Goal: Task Accomplishment & Management: Use online tool/utility

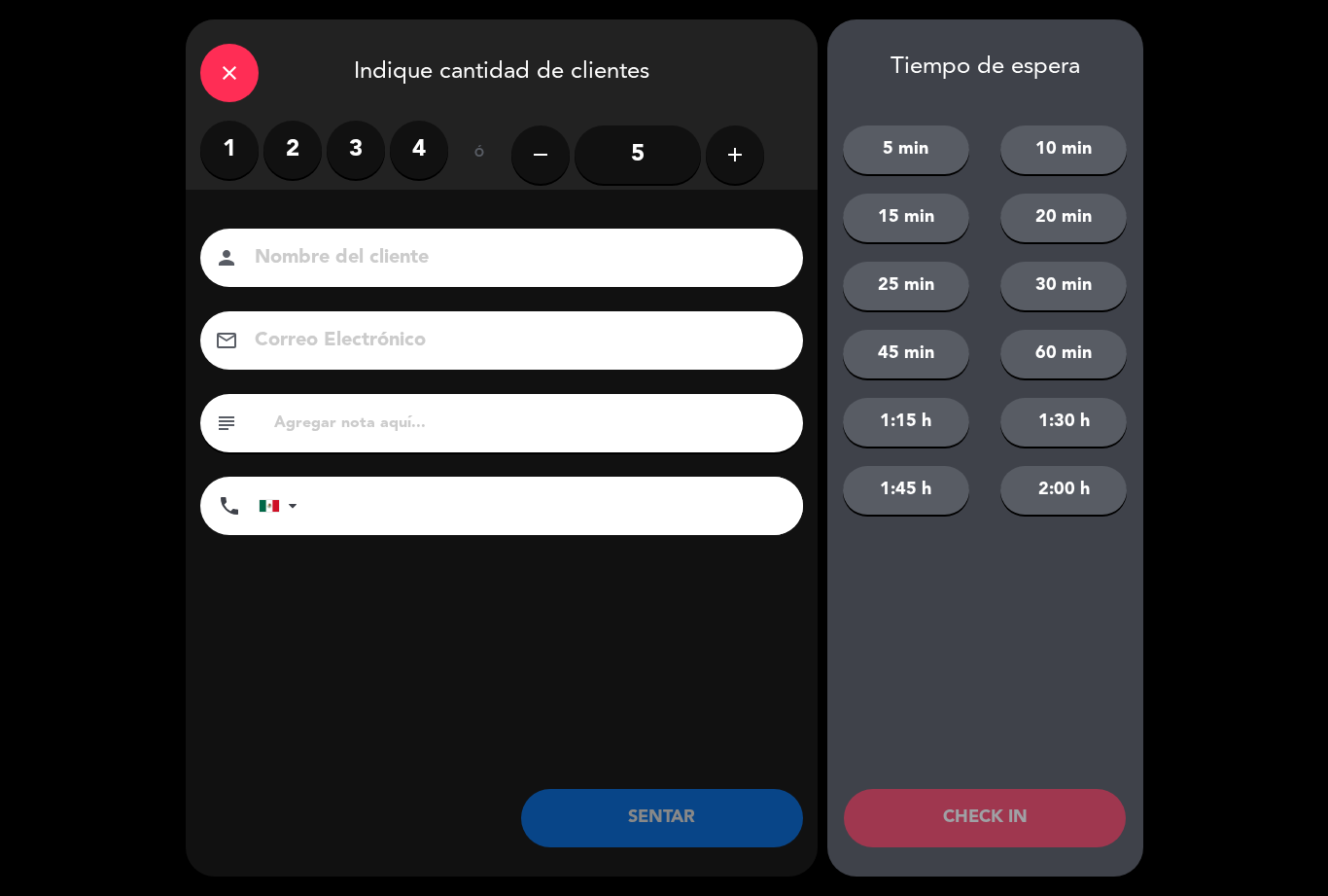
click at [366, 144] on label "3" at bounding box center [355, 149] width 58 height 58
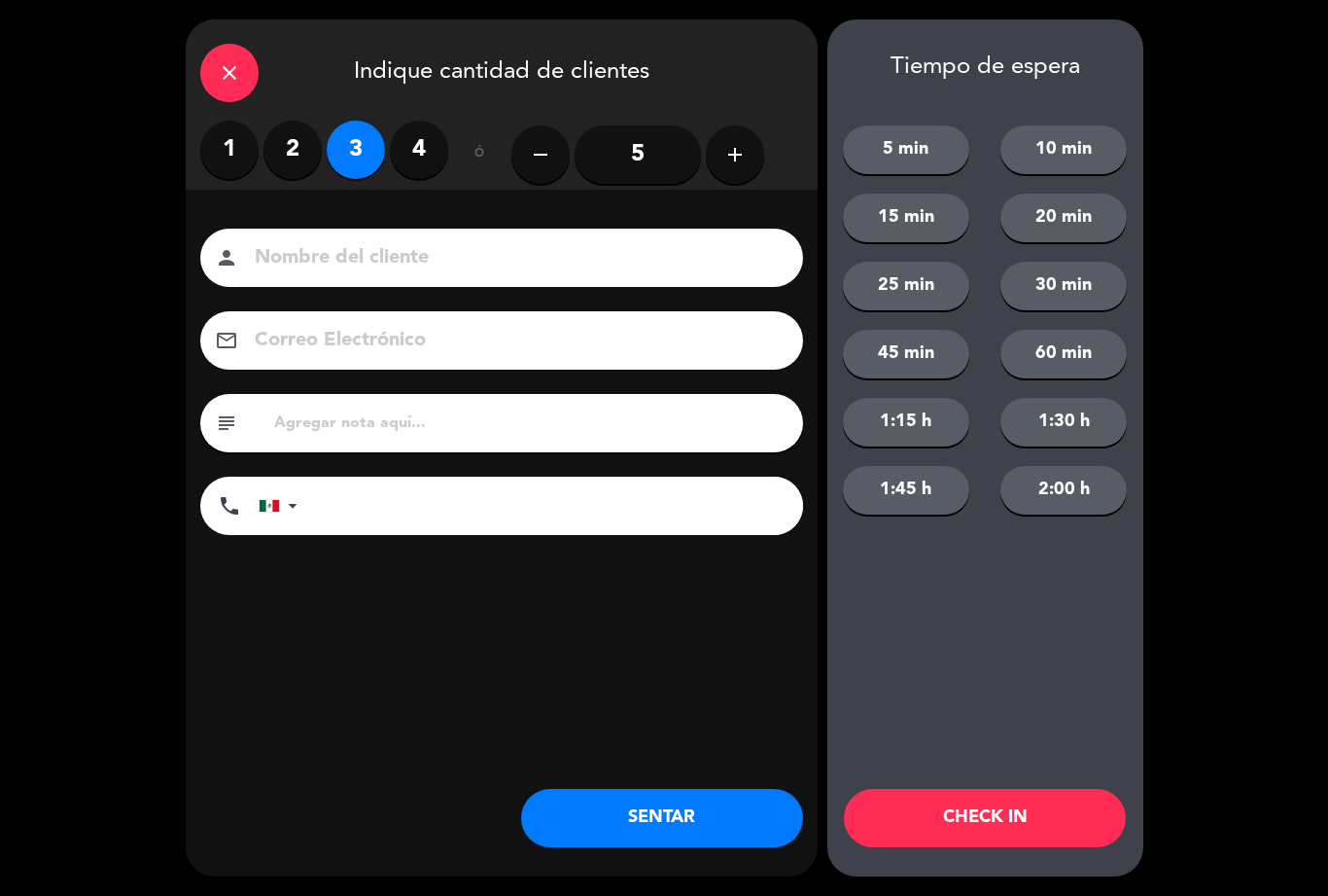
click at [690, 825] on button "SENTAR" at bounding box center [662, 817] width 282 height 58
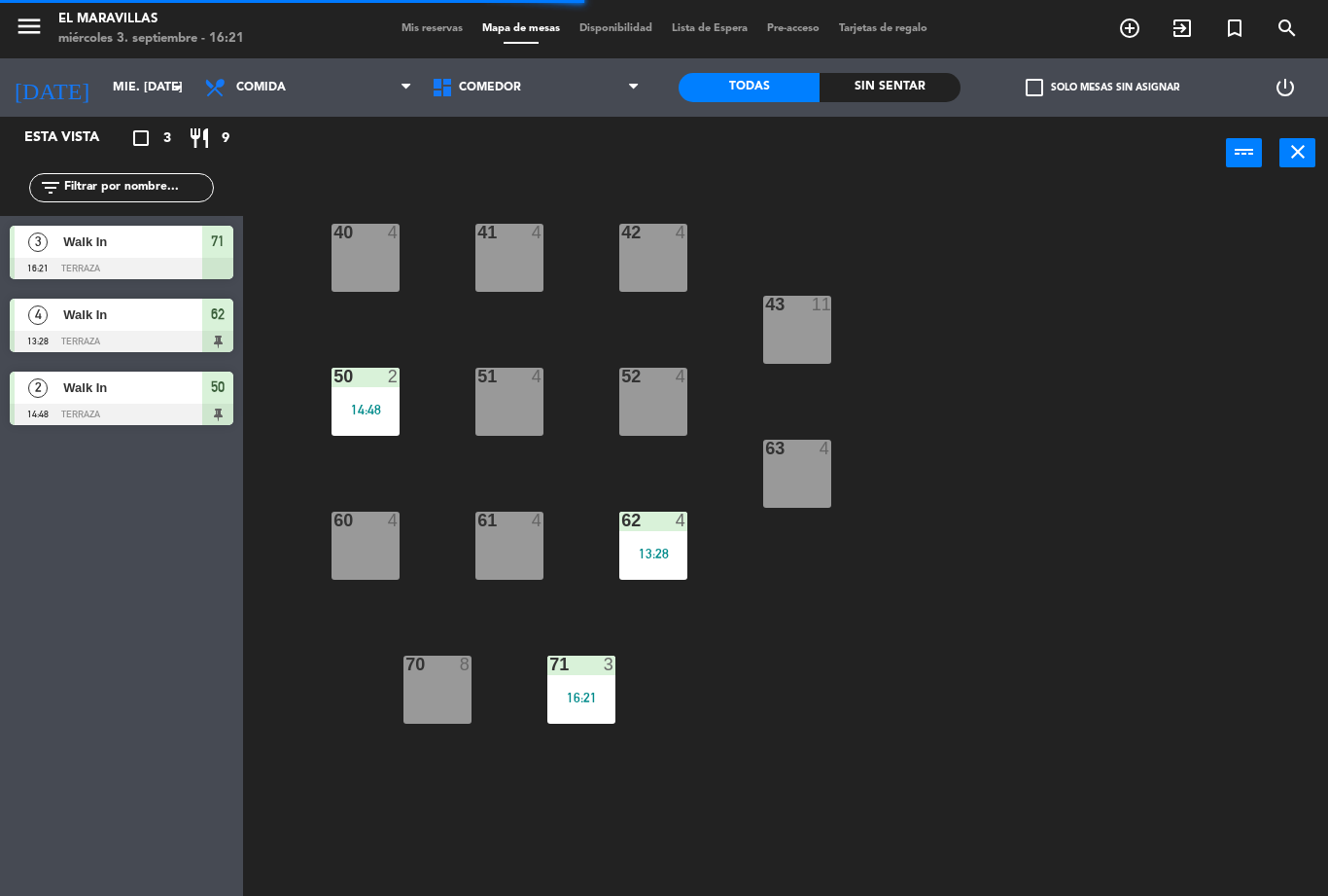
click at [363, 431] on div "50 2 14:48" at bounding box center [365, 402] width 68 height 68
click at [1049, 565] on div "40 4 41 4 42 4 43 11 50 2 14:48 51 4 52 4 63 4 60 4 61 4 62 4 13:28 70 8 71 3 1…" at bounding box center [792, 542] width 1071 height 706
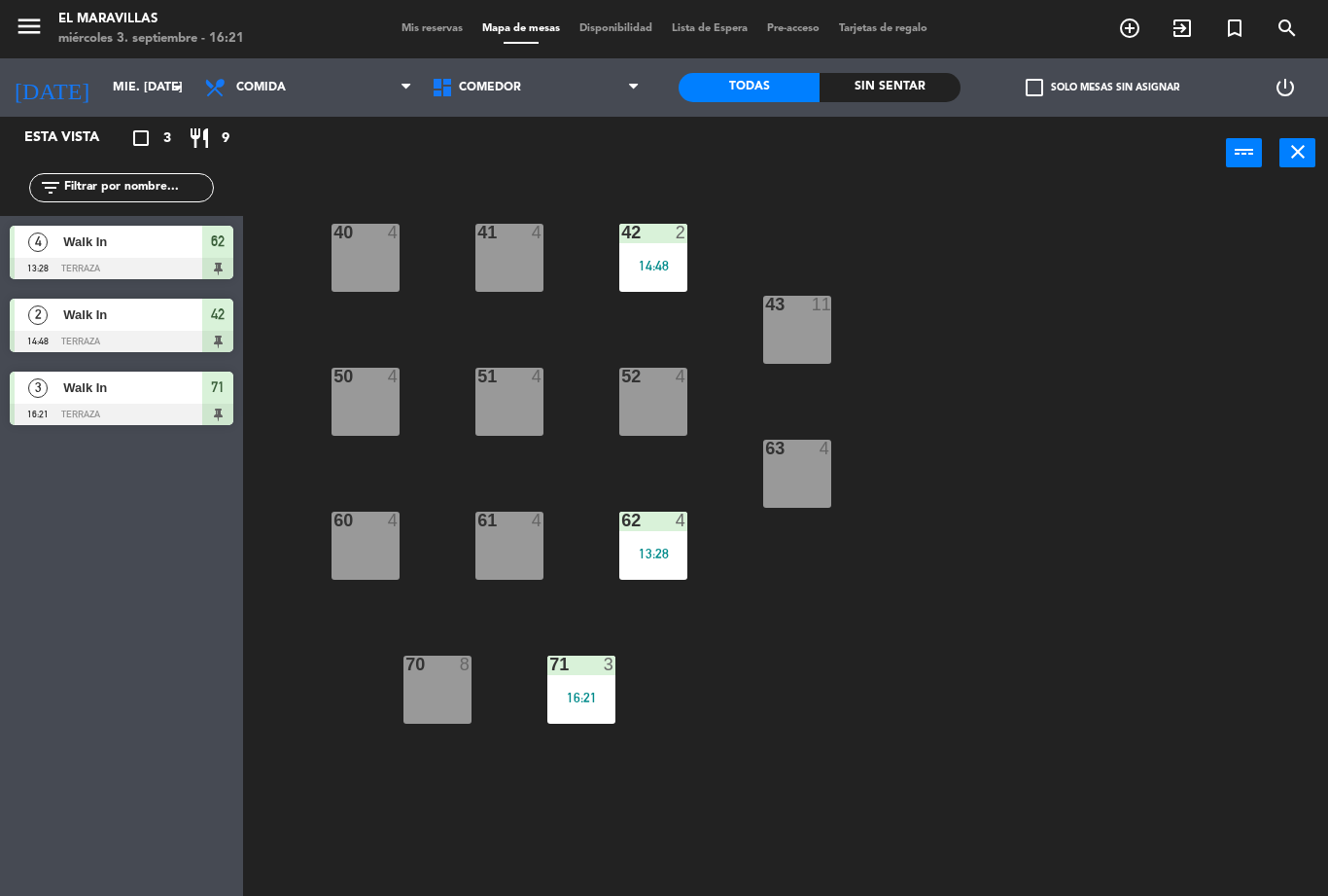
click at [669, 544] on div "62 4 13:28" at bounding box center [653, 545] width 68 height 68
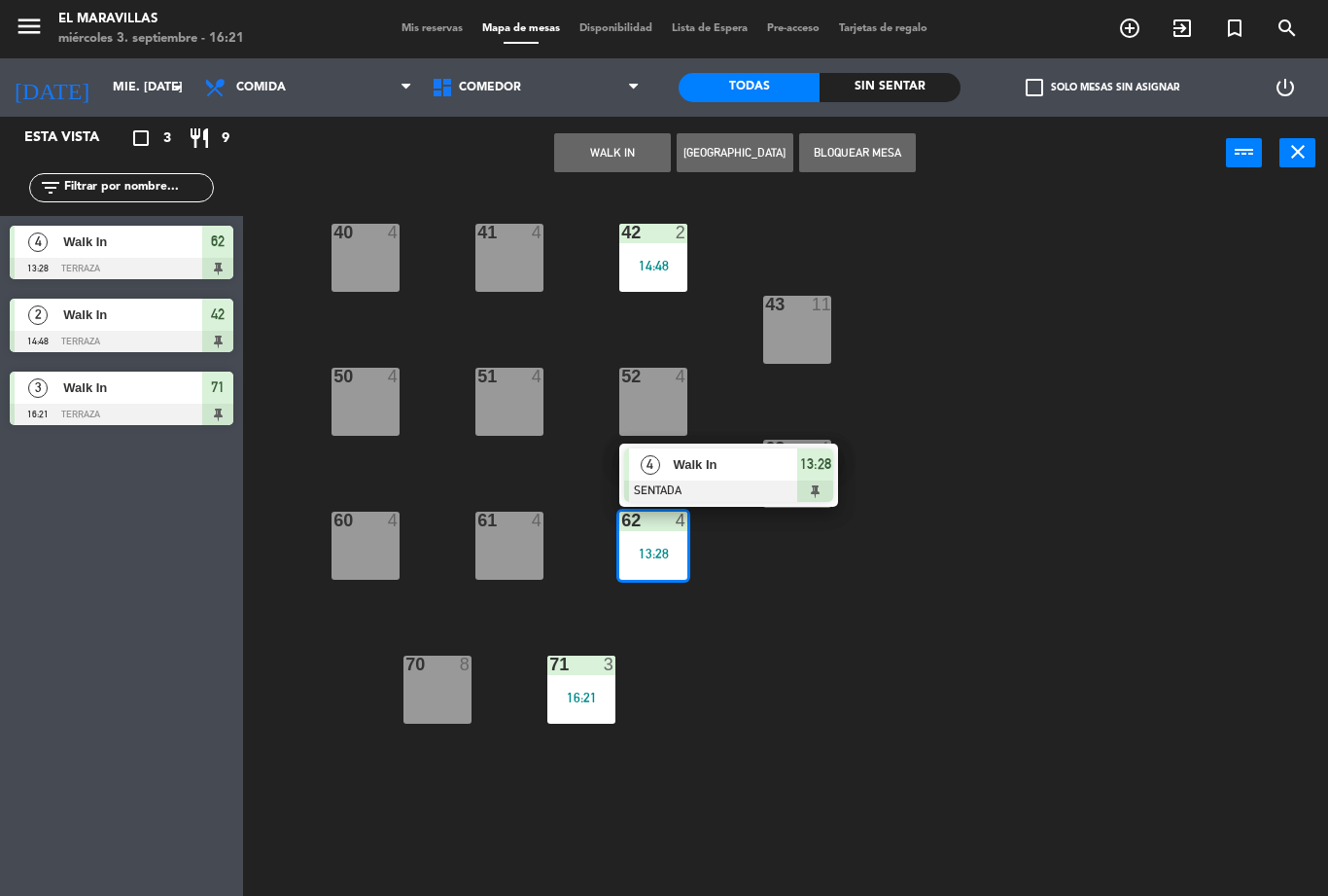
click at [830, 477] on div "13:28" at bounding box center [815, 464] width 36 height 33
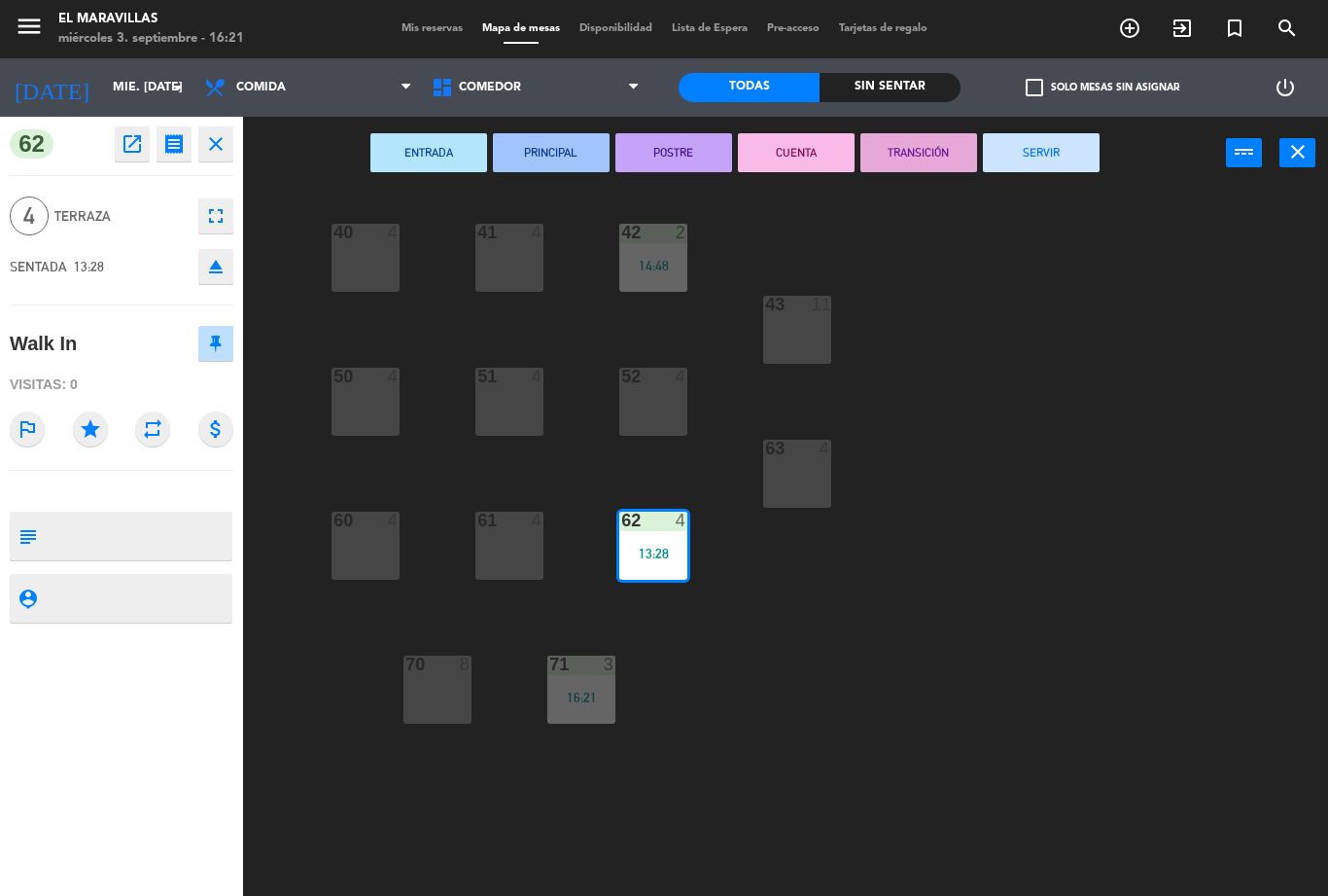
click at [1008, 167] on button "SERVIR" at bounding box center [1041, 152] width 116 height 38
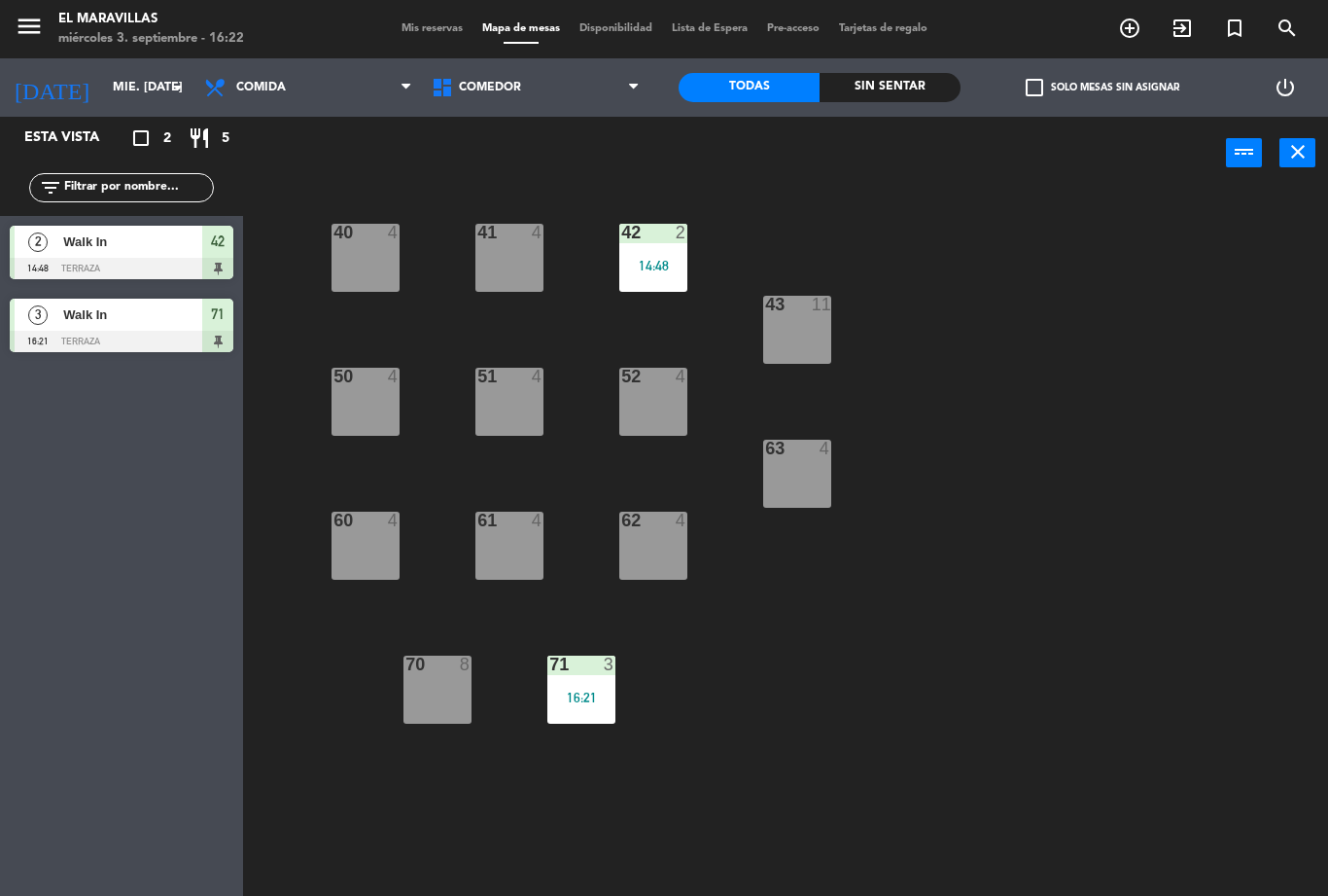
click at [353, 270] on div "40 4" at bounding box center [365, 258] width 68 height 68
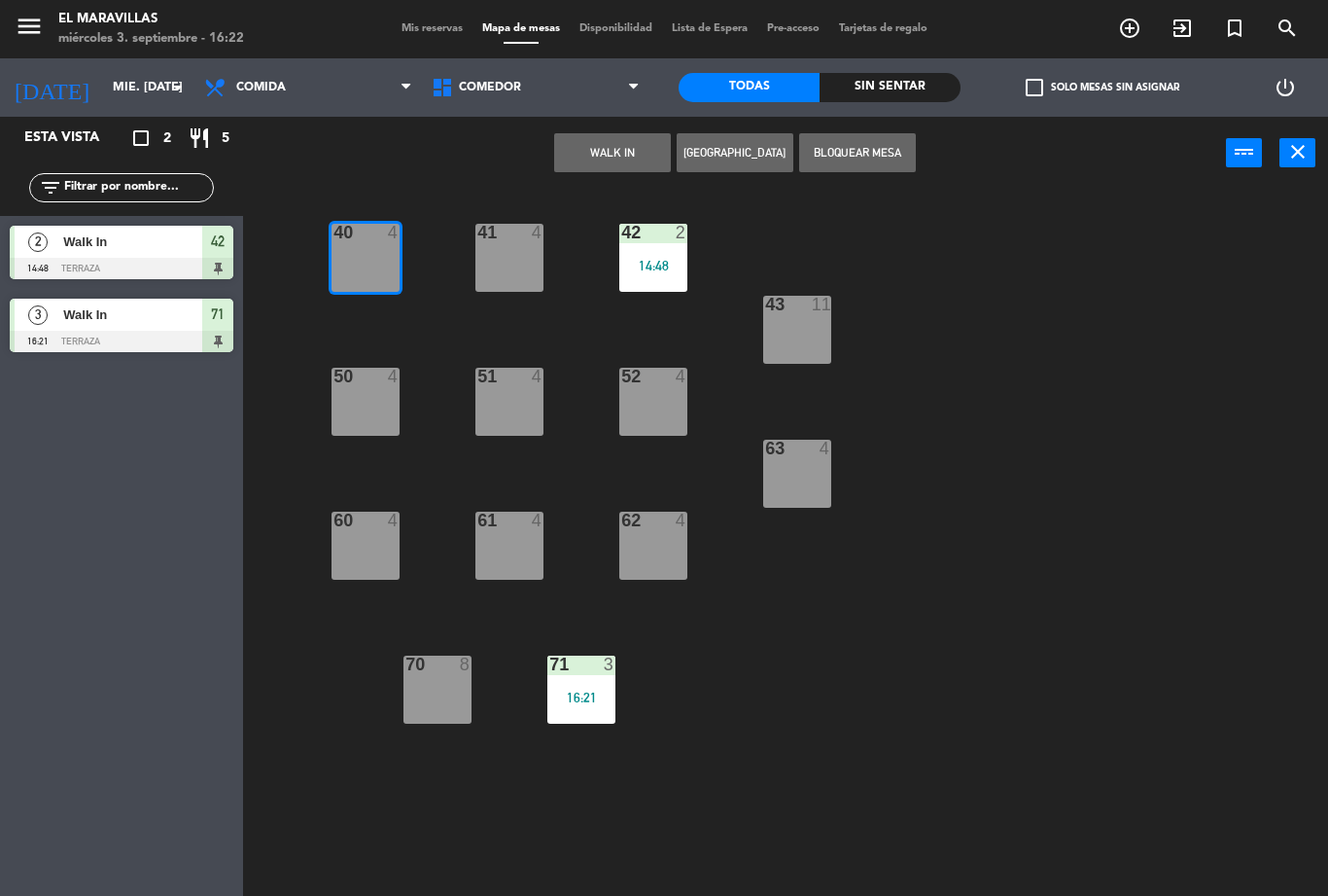
click at [579, 153] on button "WALK IN" at bounding box center [613, 152] width 116 height 38
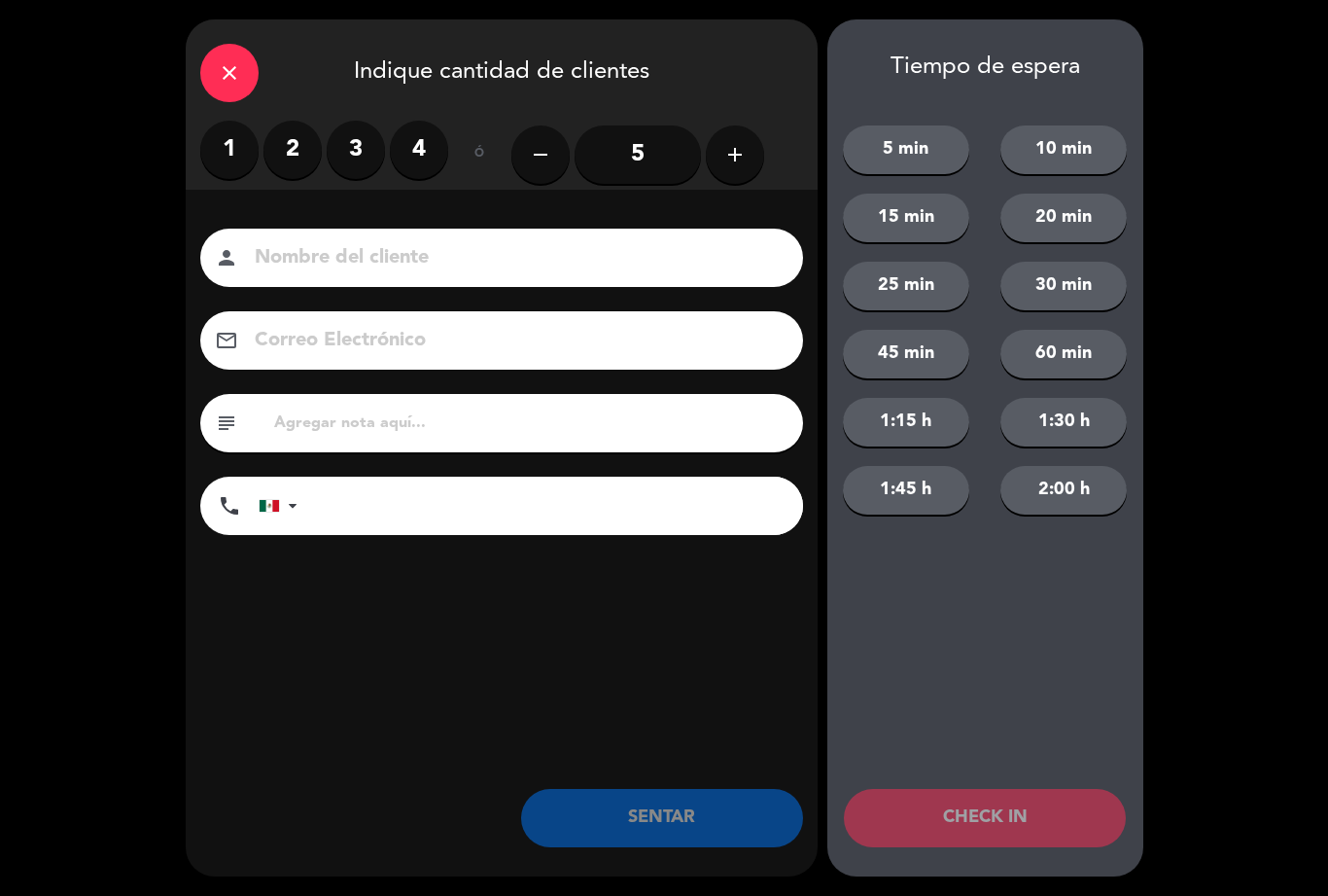
click at [292, 144] on label "2" at bounding box center [292, 149] width 58 height 58
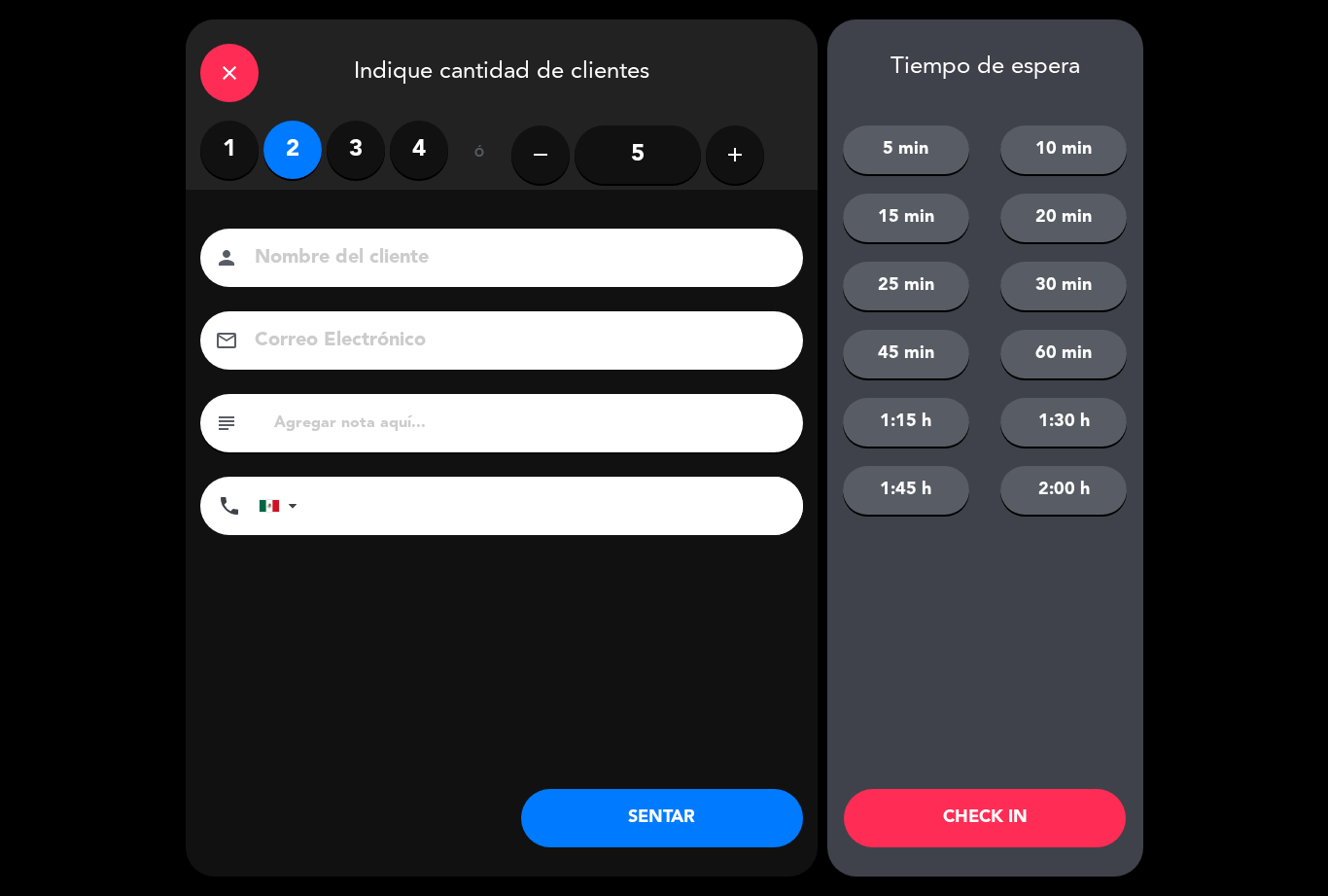
click at [569, 830] on button "SENTAR" at bounding box center [662, 817] width 282 height 58
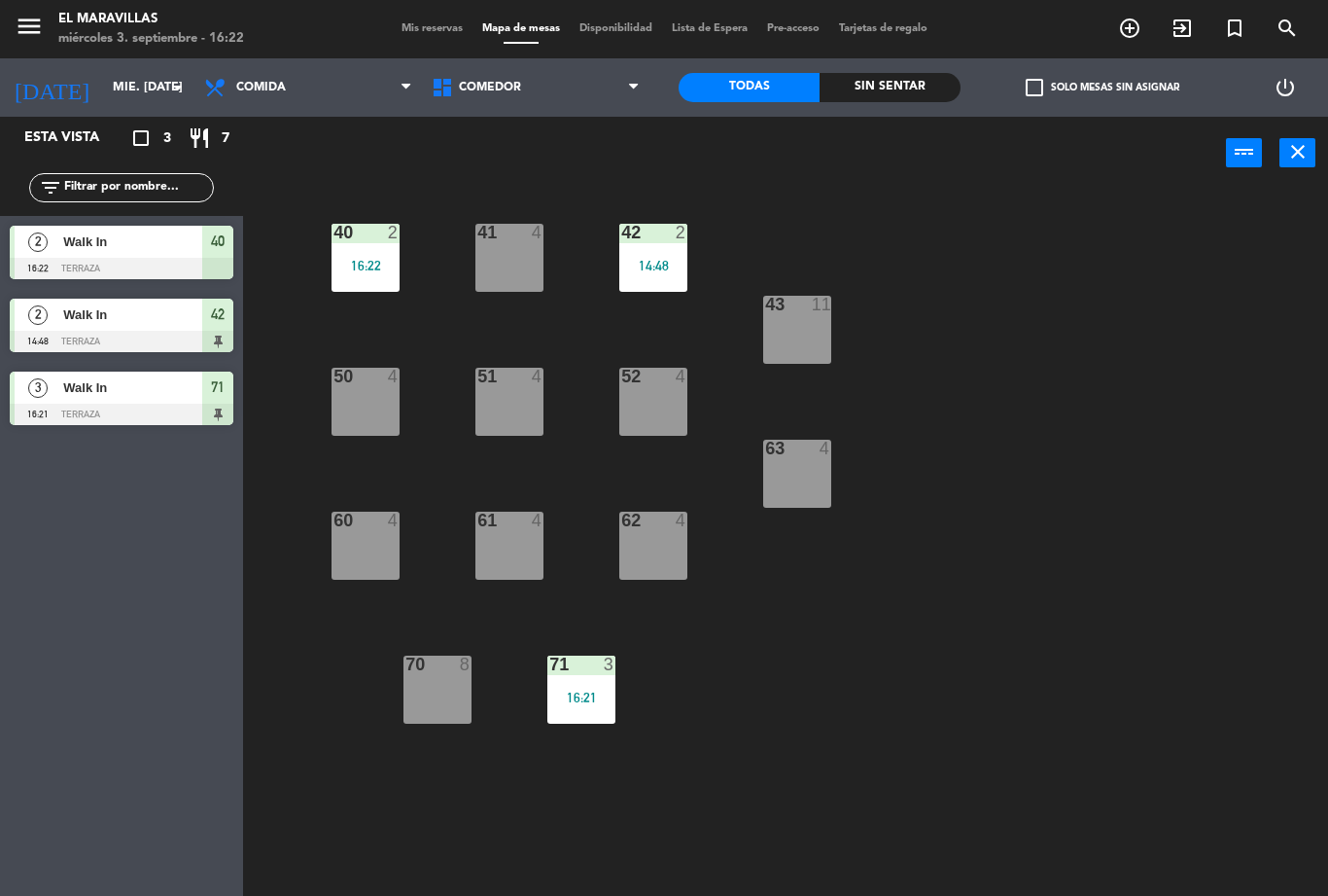
click at [671, 542] on div "62 4" at bounding box center [653, 545] width 68 height 68
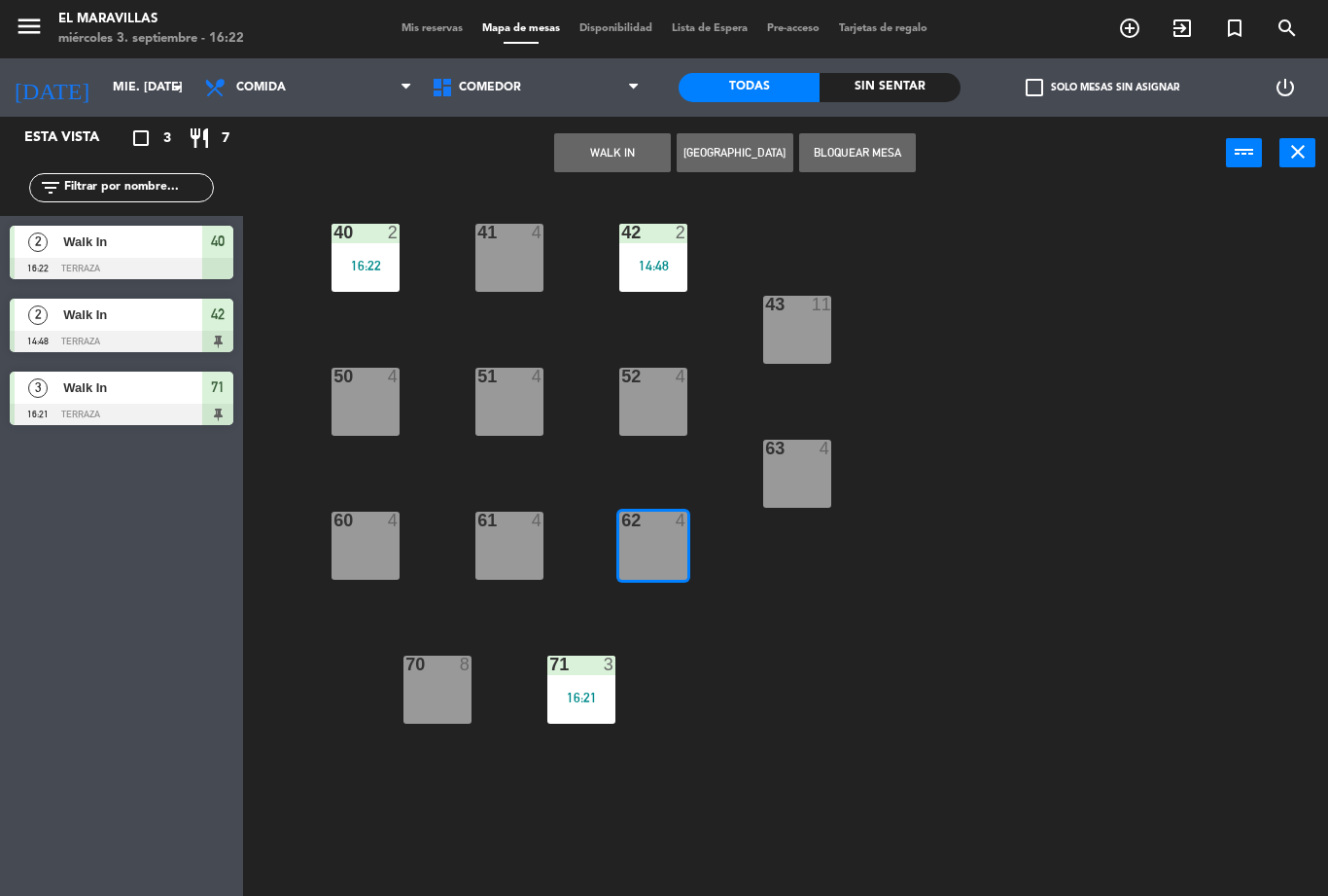
click at [604, 140] on button "WALK IN" at bounding box center [613, 152] width 116 height 38
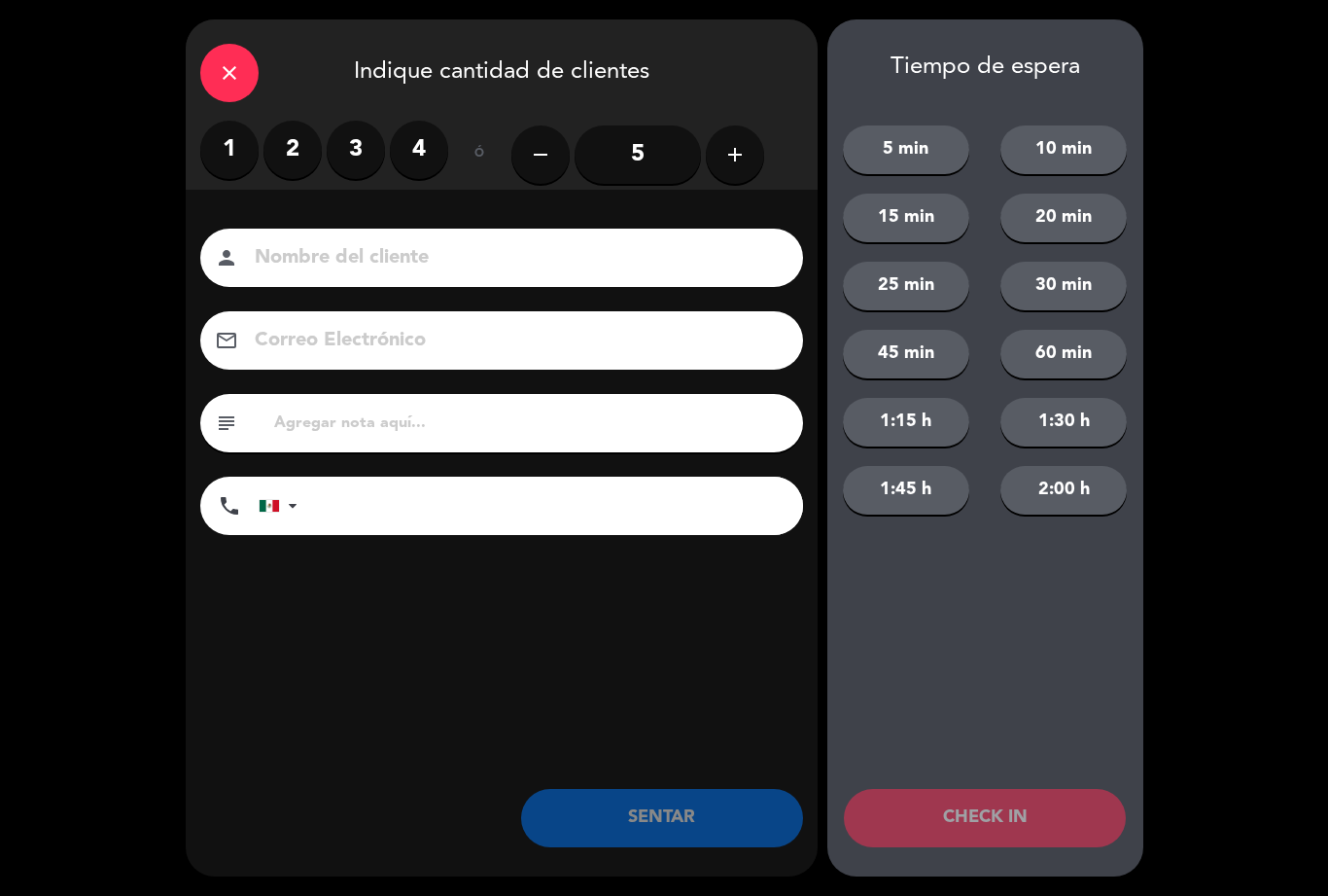
click at [360, 152] on label "3" at bounding box center [355, 149] width 58 height 58
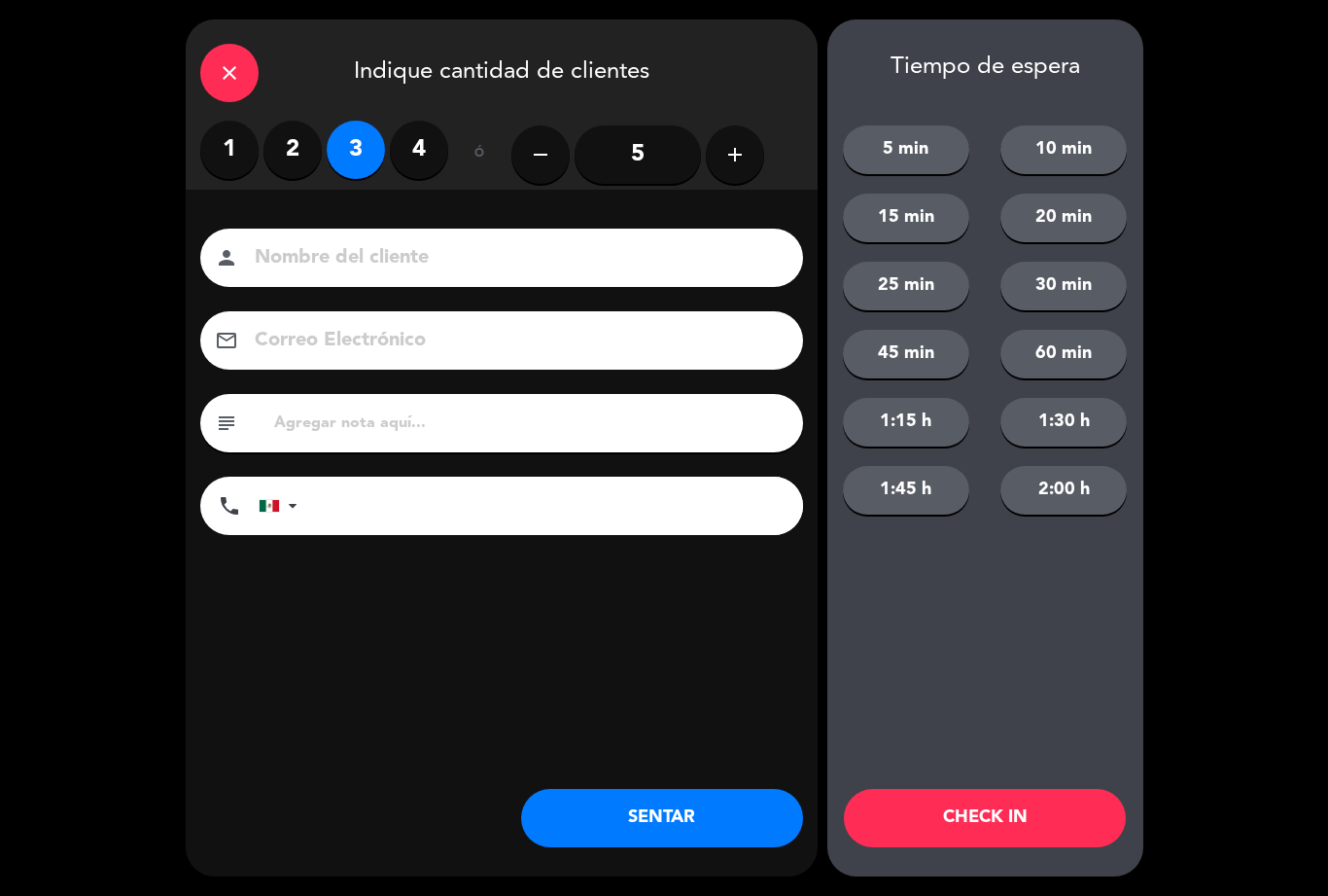
click at [615, 836] on button "SENTAR" at bounding box center [662, 817] width 282 height 58
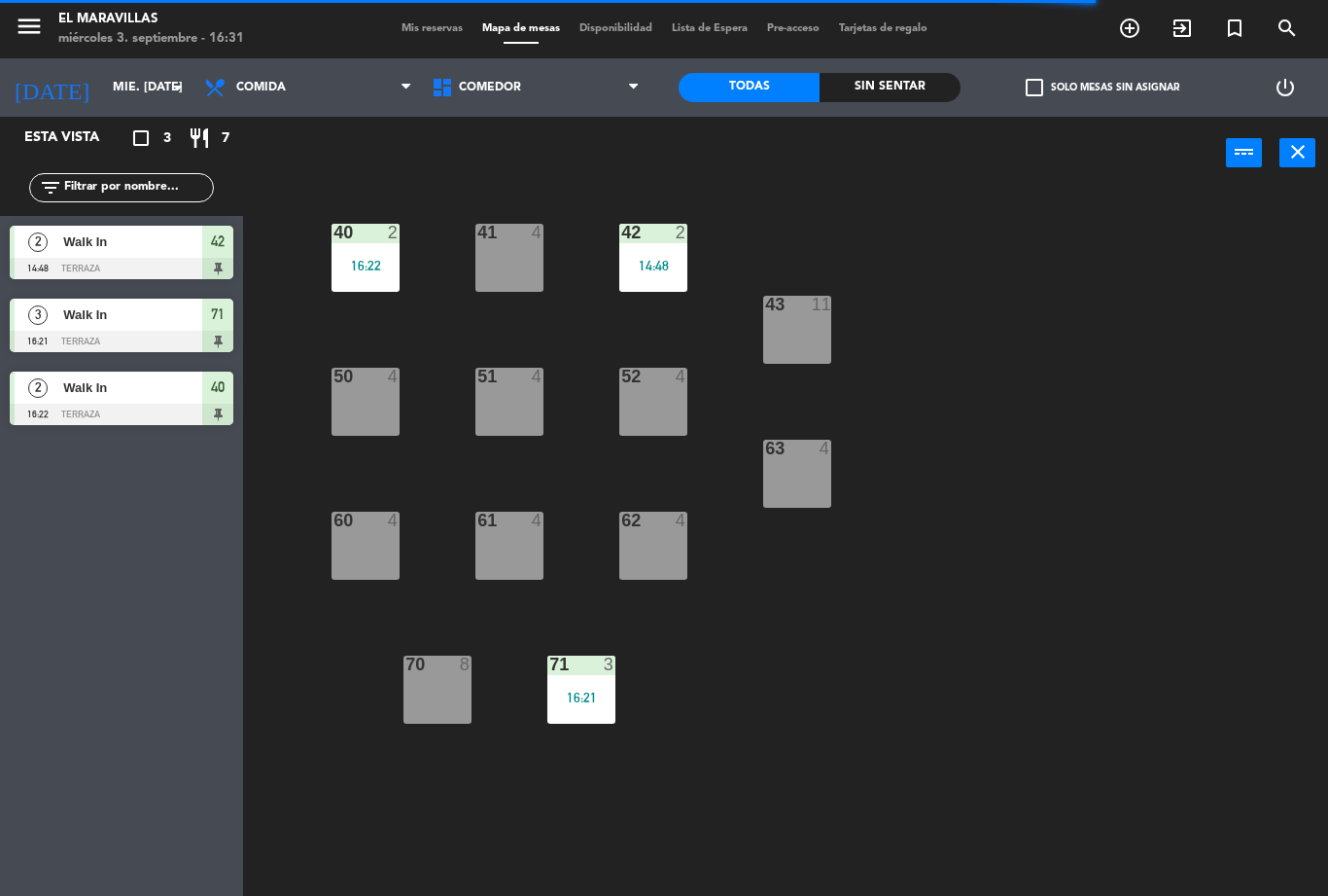
click at [510, 554] on div "61 4" at bounding box center [509, 545] width 68 height 68
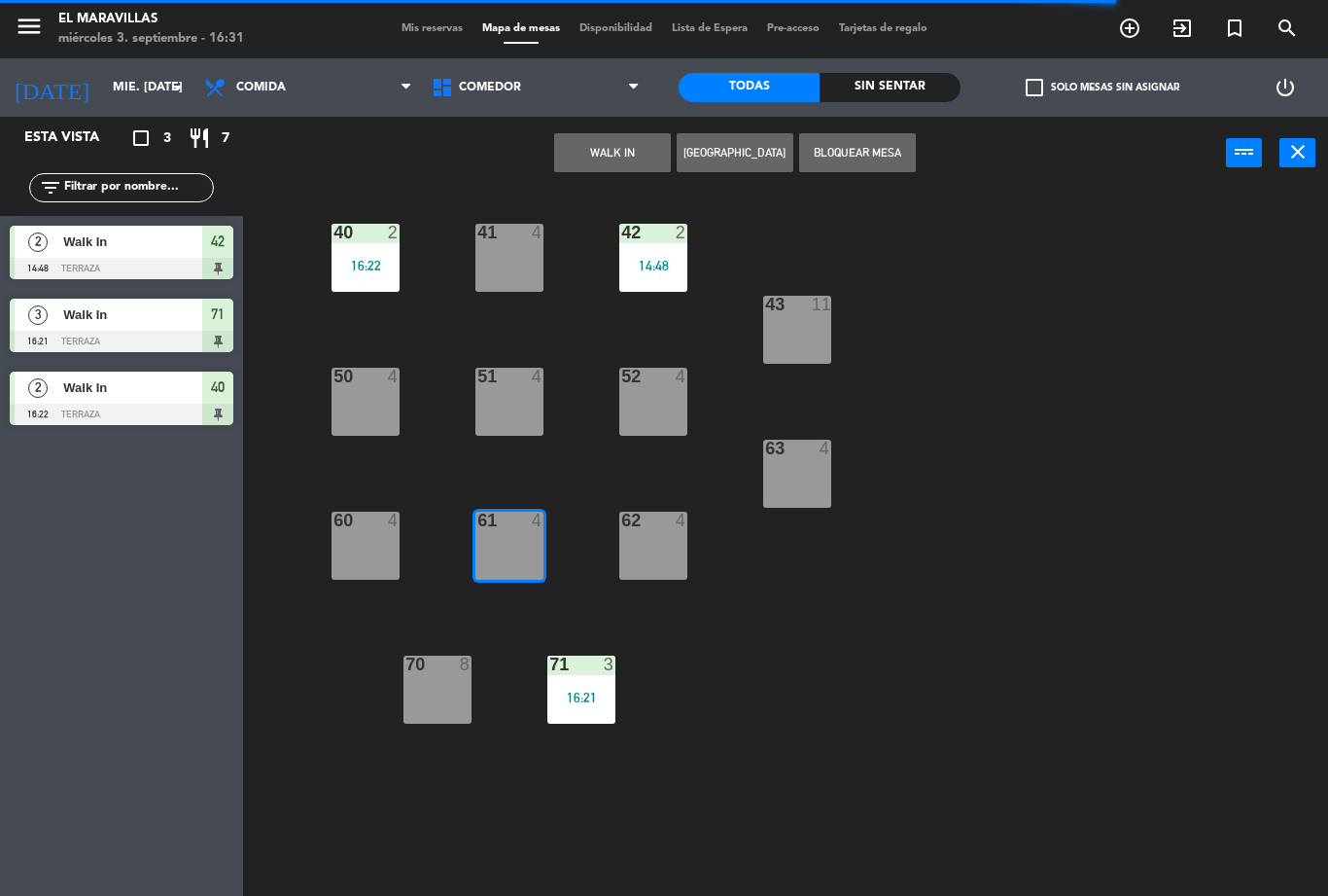
click at [631, 162] on button "WALK IN" at bounding box center [613, 152] width 116 height 38
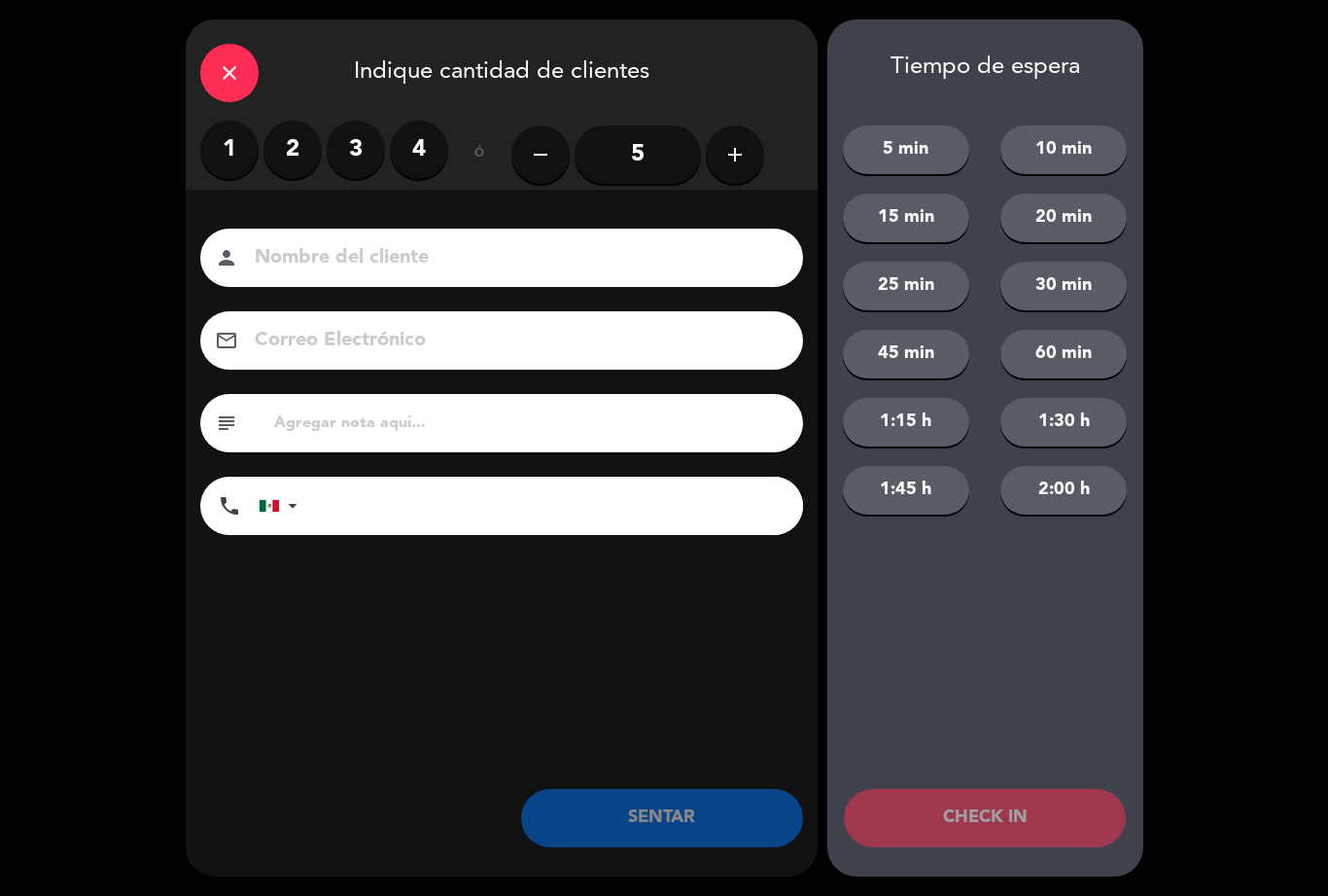
click at [304, 148] on label "2" at bounding box center [292, 149] width 58 height 58
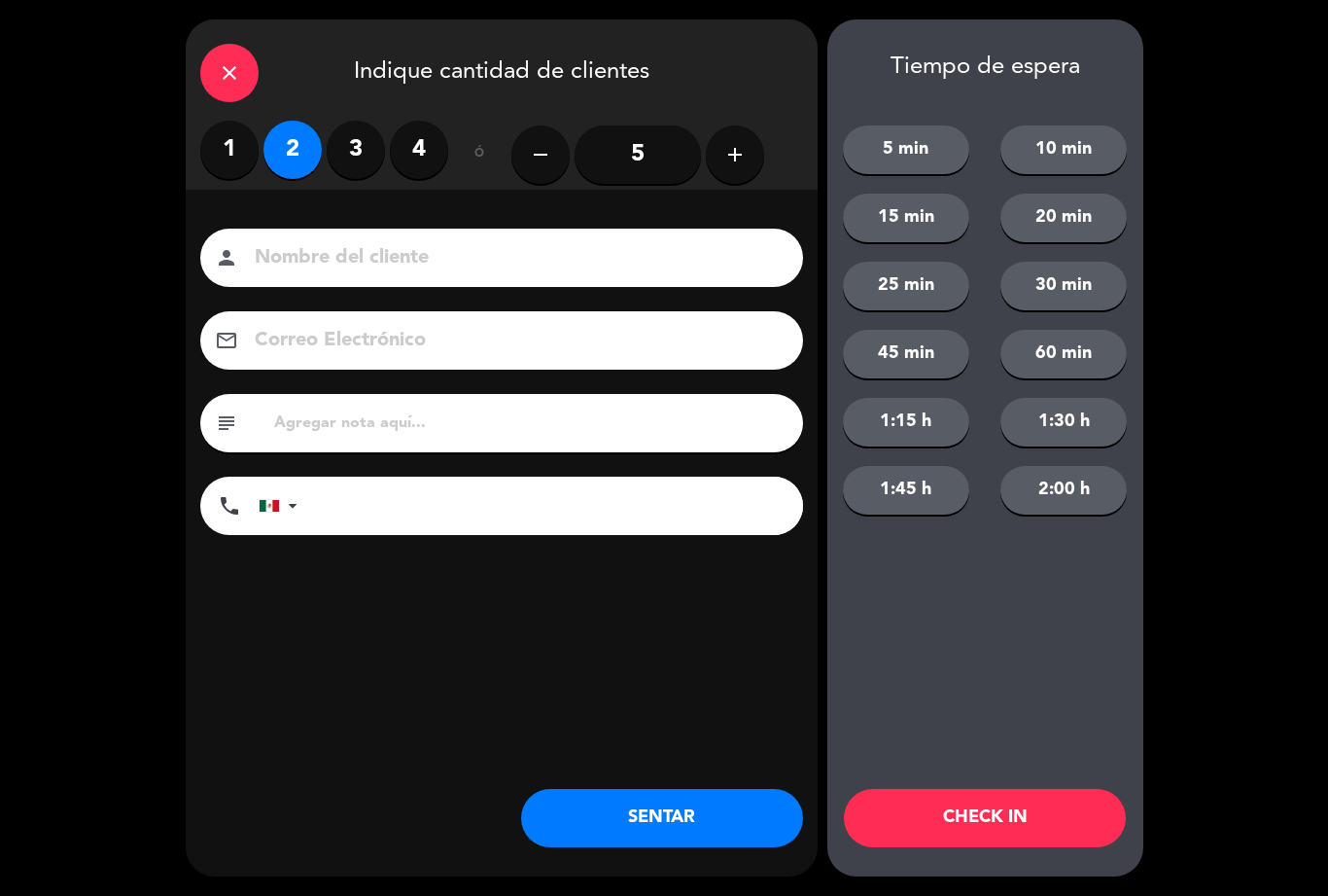
click at [575, 824] on button "SENTAR" at bounding box center [662, 817] width 282 height 58
